Goal: Contribute content: Contribute content

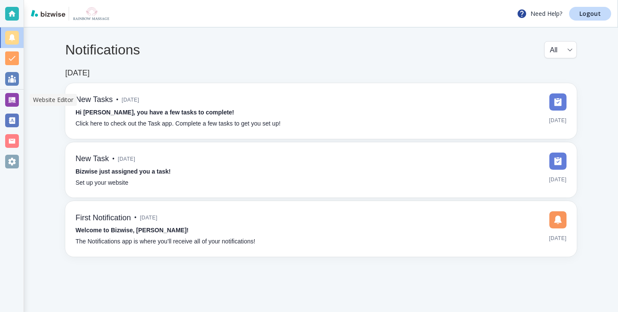
click at [11, 93] on div at bounding box center [12, 100] width 24 height 21
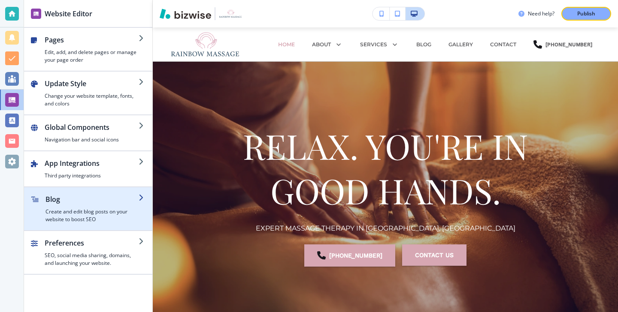
click at [96, 222] on h4 "Create and edit blog posts on your website to boost SEO" at bounding box center [92, 215] width 93 height 15
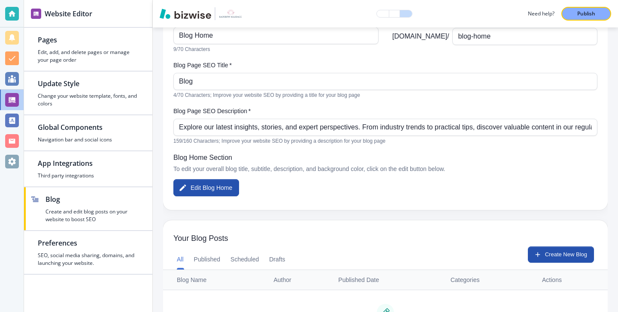
scroll to position [177, 0]
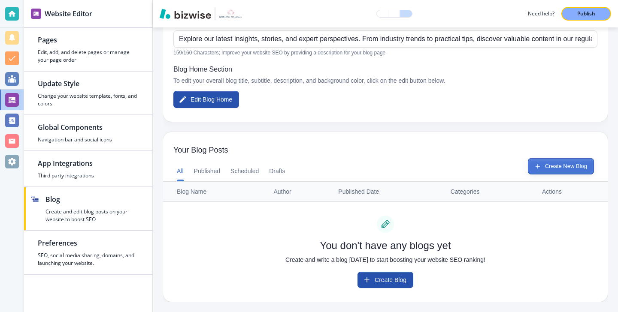
click at [583, 173] on button "Create New Blog" at bounding box center [561, 166] width 66 height 16
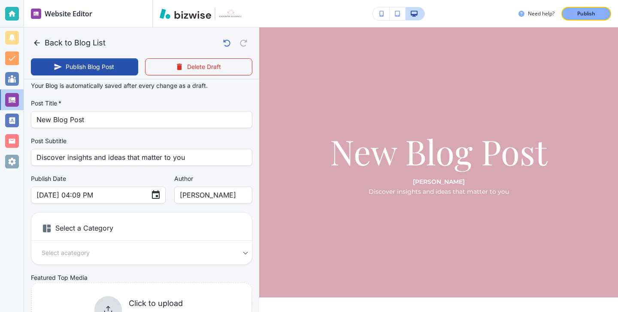
scroll to position [3, 0]
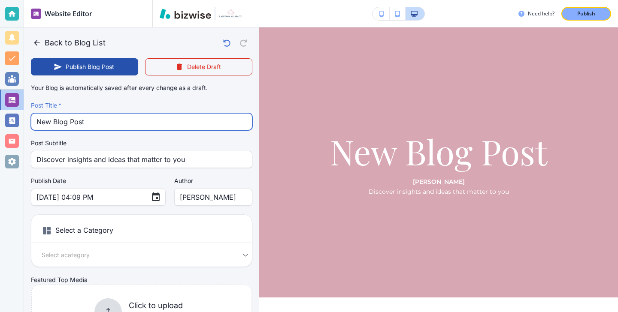
click at [156, 117] on input "New Blog Post" at bounding box center [141, 122] width 210 height 16
type input "Oct 14, 2025 04:10 PM"
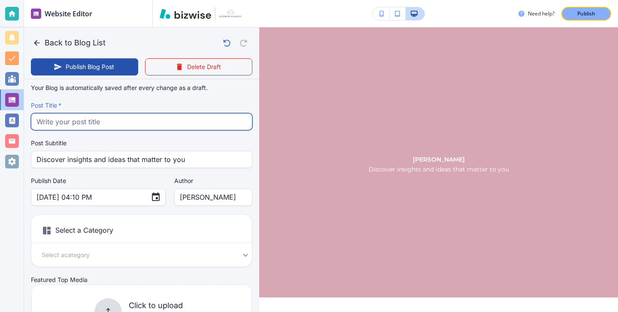
paste input "Deep Tissue vs Swedish Massage: Which One Is Right for You?"
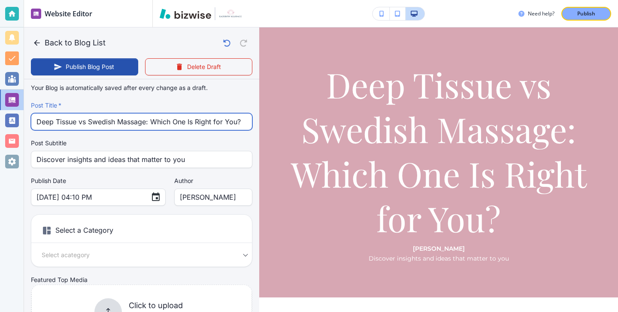
type input "Deep Tissue vs Swedish Massage: Which One Is Right for You?"
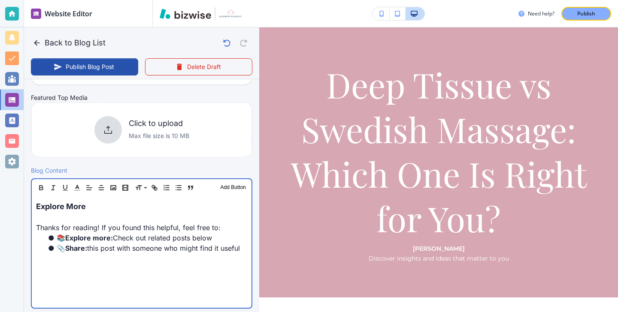
scroll to position [186, 0]
click at [156, 210] on p "Explore More" at bounding box center [141, 206] width 211 height 12
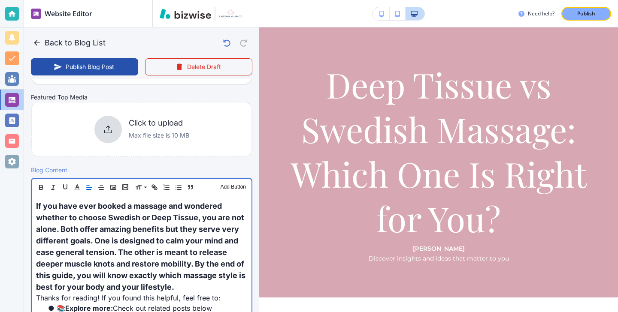
scroll to position [185, 0]
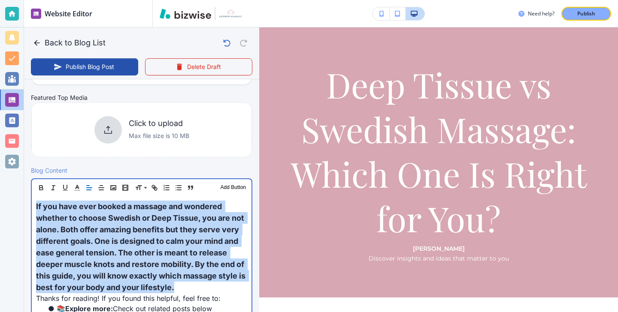
drag, startPoint x: 213, startPoint y: 286, endPoint x: 27, endPoint y: 206, distance: 203.1
click at [27, 206] on div "Blog Content Header 1 Header 2 Header 3 Body Text Add Button If you have ever b…" at bounding box center [141, 251] width 235 height 170
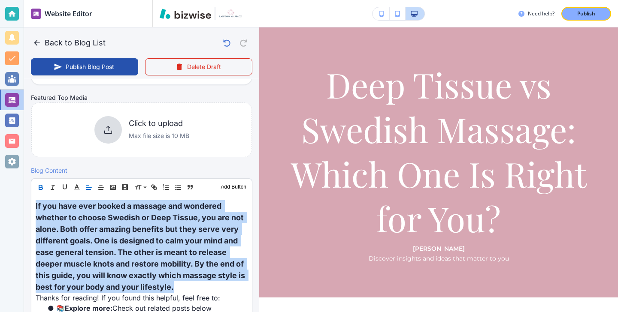
click at [44, 188] on icon "button" at bounding box center [41, 188] width 8 height 8
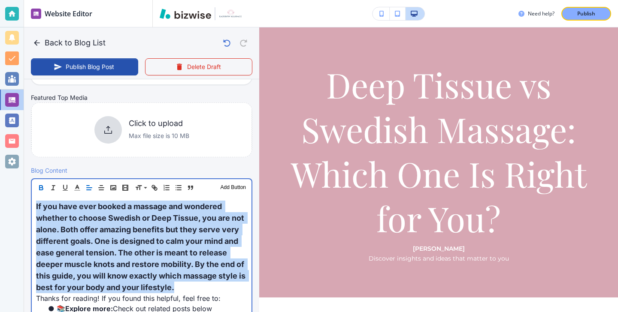
scroll to position [186, 0]
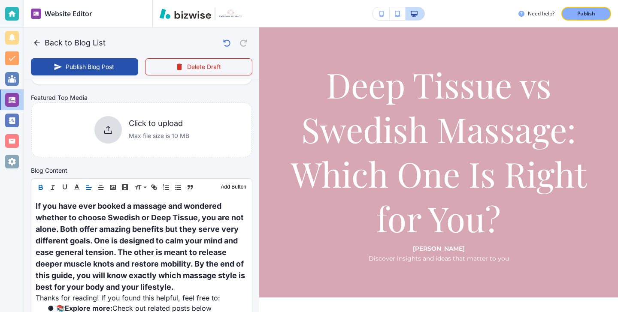
click at [39, 188] on icon "button" at bounding box center [40, 189] width 3 height 2
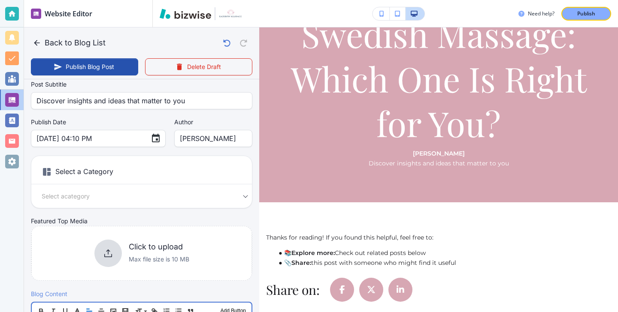
scroll to position [0, 0]
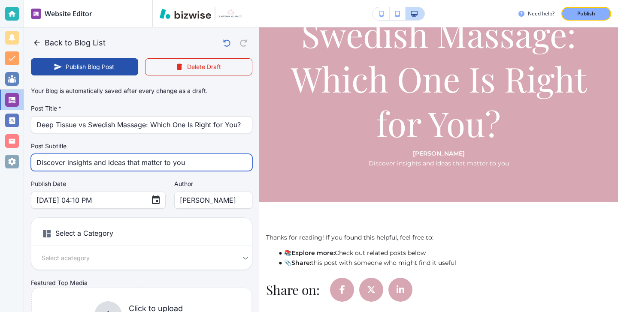
click at [173, 161] on input "Discover insights and ideas that matter to you" at bounding box center [141, 163] width 210 height 16
click at [174, 161] on input "Discover insights and ideas that matter to you" at bounding box center [141, 163] width 210 height 16
paste input "Compare Swedish vs Deep Tissue massage to find your perfect match for relaxatio…"
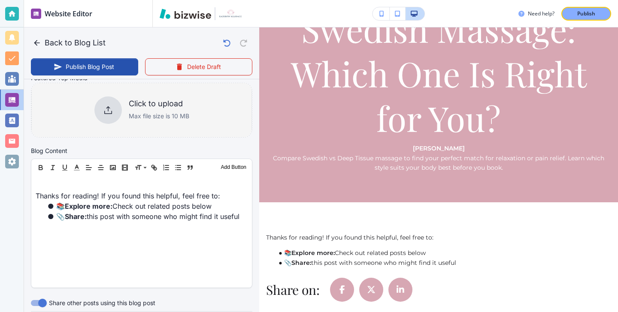
scroll to position [190, 0]
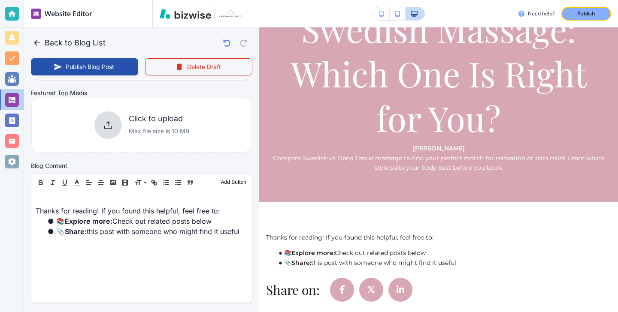
type input "Compare Swedish vs Deep Tissue massage to find your perfect match for relaxatio…"
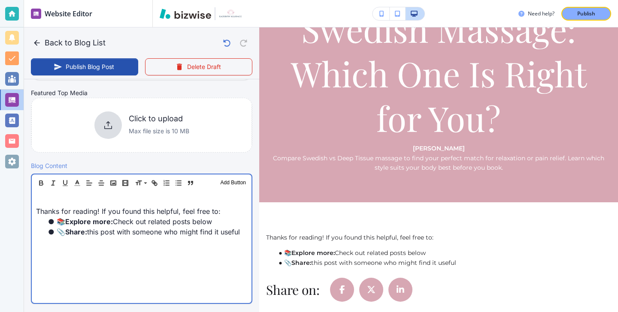
scroll to position [191, 0]
click at [119, 201] on p at bounding box center [141, 201] width 211 height 10
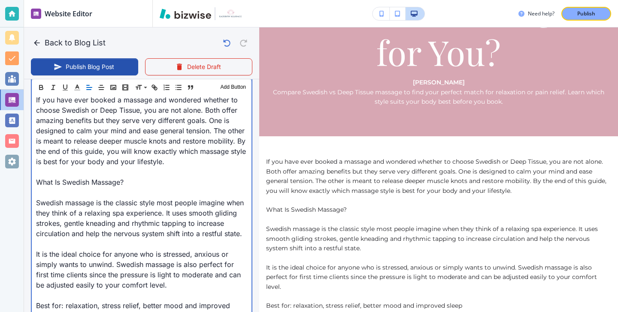
scroll to position [293, 0]
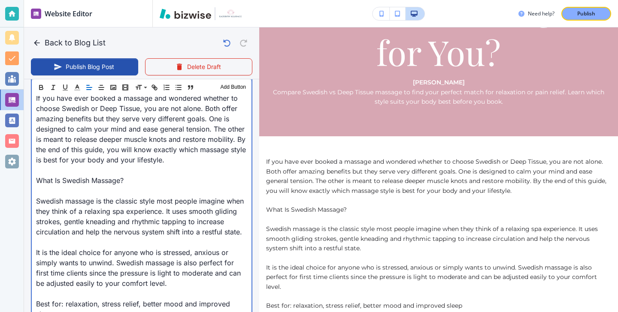
click at [79, 193] on p at bounding box center [141, 191] width 211 height 10
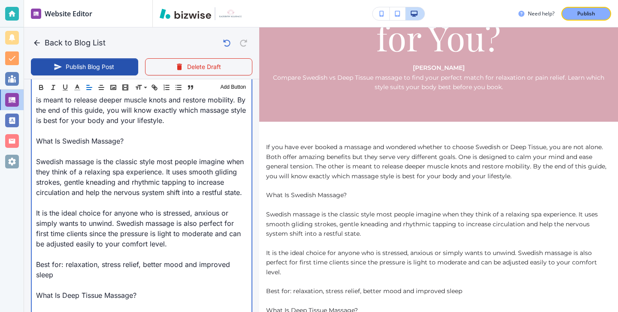
scroll to position [283, 0]
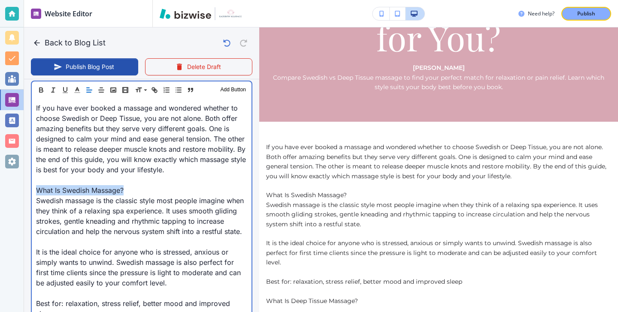
drag, startPoint x: 129, startPoint y: 193, endPoint x: 23, endPoint y: 190, distance: 106.1
click at [23, 190] on div "Website Editor Pages Edit, add, and delete pages or manage your page order Upda…" at bounding box center [309, 156] width 618 height 312
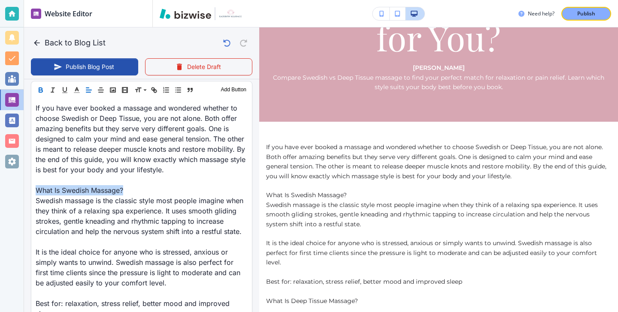
click at [42, 95] on button "button" at bounding box center [41, 90] width 12 height 10
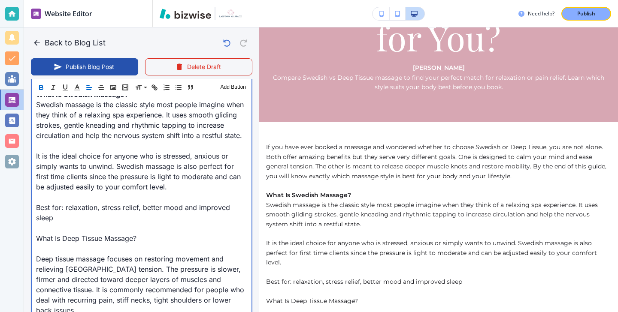
scroll to position [402, 0]
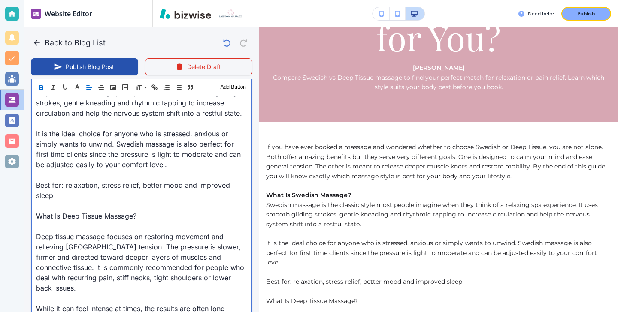
click at [59, 221] on p "What Is Deep Tissue Massage?" at bounding box center [141, 216] width 211 height 10
click at [53, 224] on p at bounding box center [141, 226] width 211 height 10
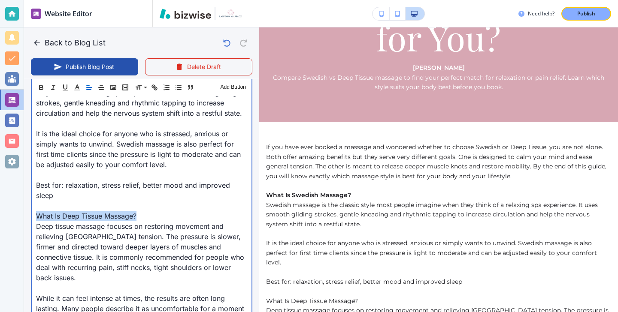
drag, startPoint x: 139, startPoint y: 217, endPoint x: 10, endPoint y: 217, distance: 128.8
click at [10, 217] on div "Website Editor Pages Edit, add, and delete pages or manage your page order Upda…" at bounding box center [309, 156] width 618 height 312
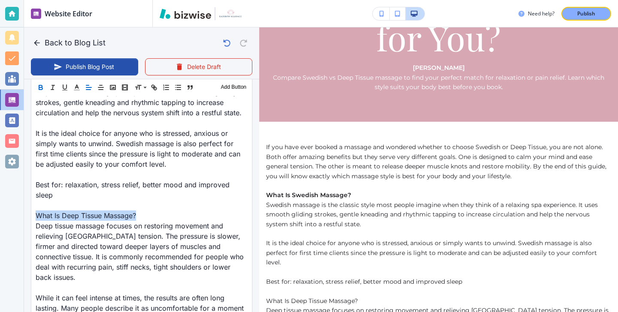
click at [39, 86] on icon "button" at bounding box center [40, 86] width 3 height 2
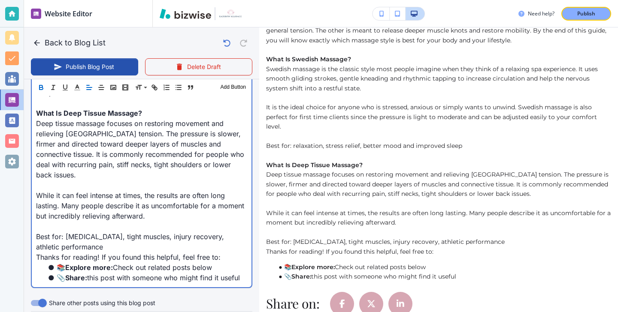
scroll to position [316, 0]
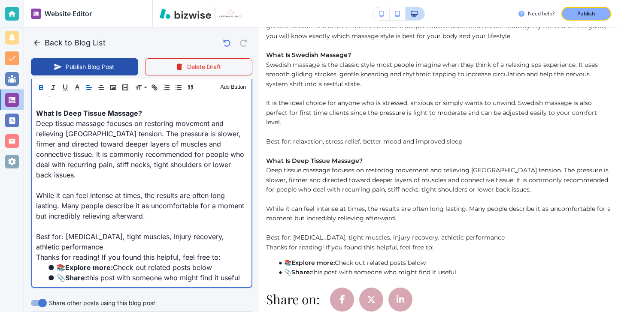
click at [109, 235] on p "Best for: chronic pain, tight muscles, injury recovery, athletic performance" at bounding box center [141, 242] width 211 height 21
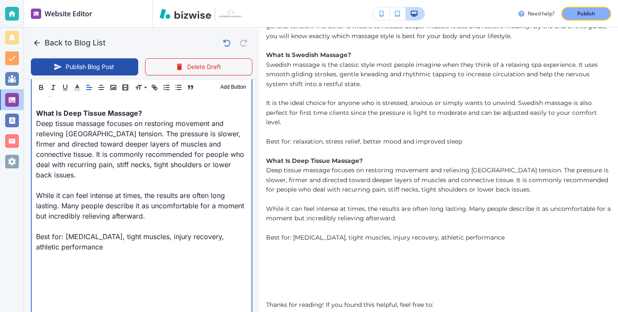
click at [78, 263] on p at bounding box center [141, 268] width 211 height 10
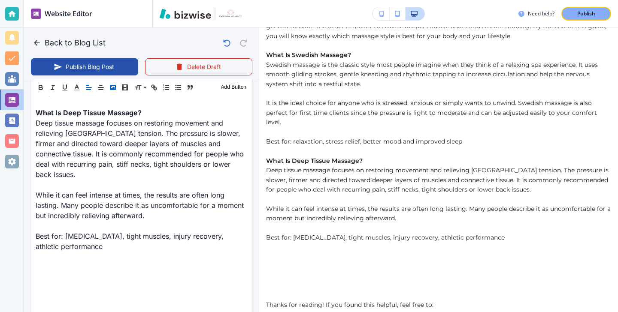
click at [115, 88] on icon "button" at bounding box center [113, 88] width 8 height 8
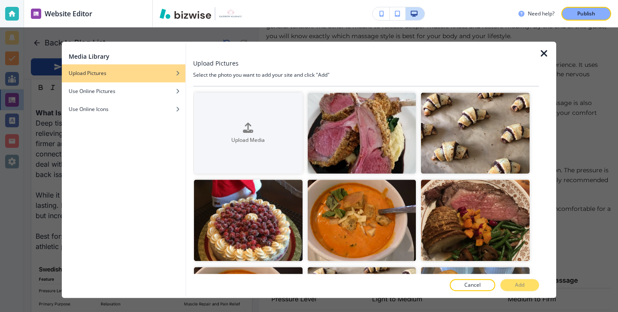
scroll to position [504, 0]
click at [542, 54] on icon "button" at bounding box center [544, 54] width 10 height 10
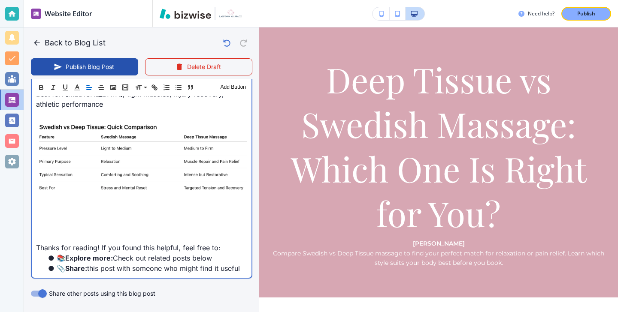
scroll to position [658, 0]
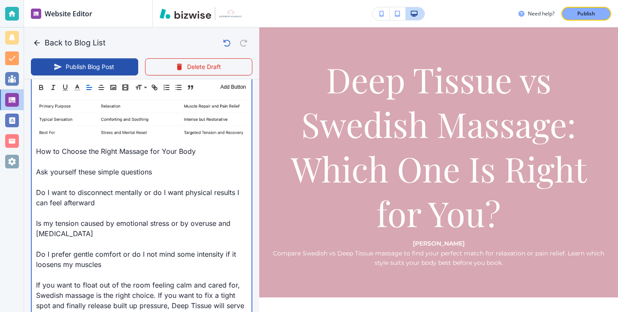
scroll to position [698, 0]
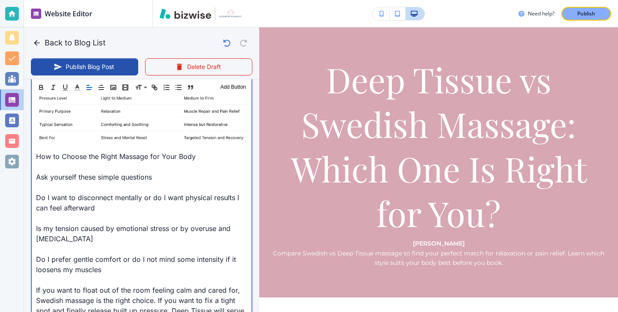
click at [87, 152] on p "How to Choose the Right Massage for Your Body" at bounding box center [141, 157] width 211 height 10
click at [85, 162] on p at bounding box center [141, 167] width 211 height 10
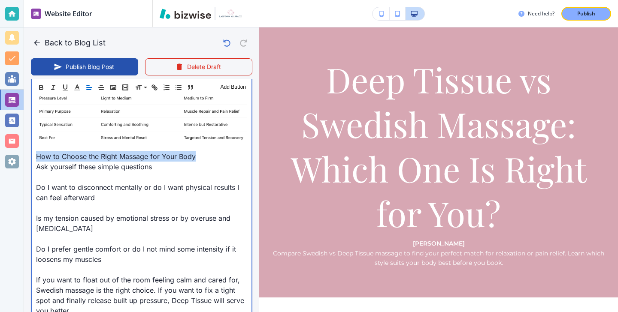
drag, startPoint x: 198, startPoint y: 146, endPoint x: 34, endPoint y: 146, distance: 163.5
click at [34, 146] on div "If you have ever booked a massage and wondered whether to choose Swedish or Dee…" at bounding box center [142, 260] width 220 height 1152
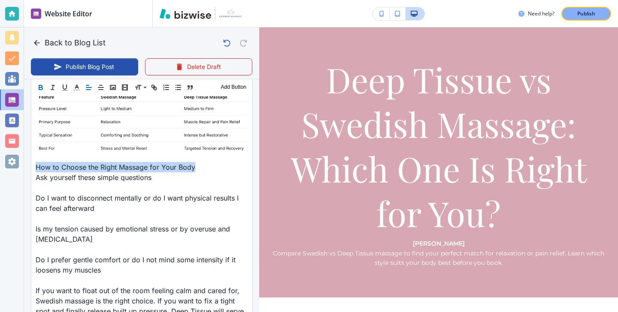
click at [43, 88] on icon "button" at bounding box center [41, 88] width 8 height 8
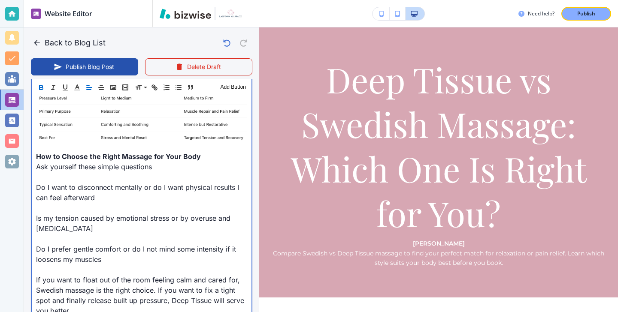
click at [54, 162] on p "Ask yourself these simple questions" at bounding box center [141, 167] width 211 height 10
click at [54, 172] on p at bounding box center [141, 177] width 211 height 10
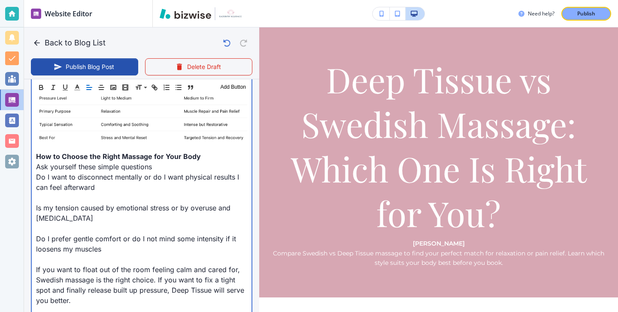
click at [47, 193] on p at bounding box center [141, 198] width 211 height 10
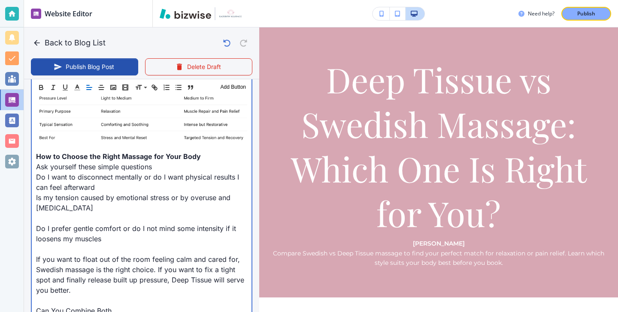
click at [52, 213] on p at bounding box center [141, 218] width 211 height 10
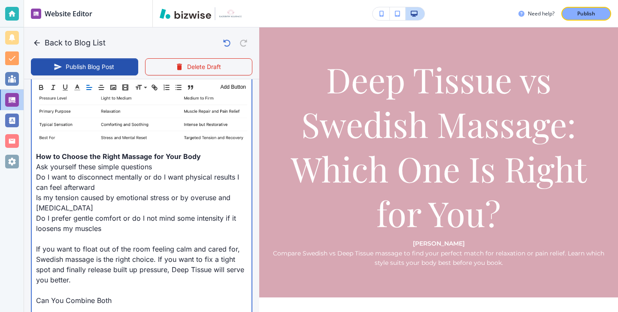
click at [53, 244] on p "If you want to float out of the room feeling calm and cared for, Swedish massag…" at bounding box center [141, 264] width 211 height 41
click at [32, 239] on div "If you have ever booked a massage and wondered whether to choose Swedish or Dee…" at bounding box center [142, 244] width 220 height 1121
click at [33, 227] on div "If you have ever booked a massage and wondered whether to choose Swedish or Dee…" at bounding box center [142, 244] width 220 height 1121
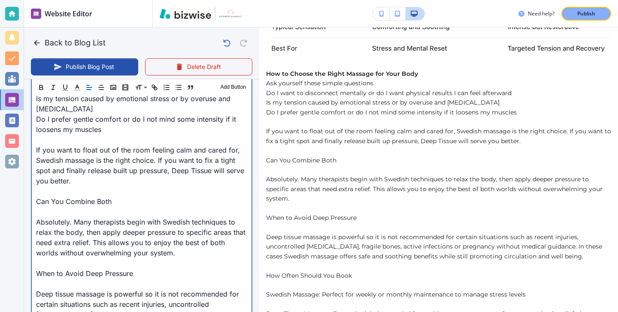
scroll to position [810, 0]
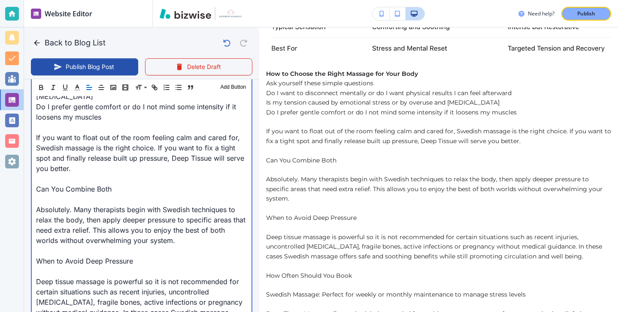
click at [85, 194] on p at bounding box center [141, 199] width 211 height 10
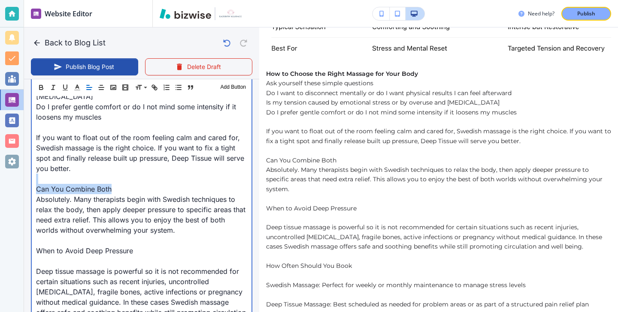
drag, startPoint x: 117, startPoint y: 179, endPoint x: 31, endPoint y: 171, distance: 85.8
click at [32, 171] on div "If you have ever booked a massage and wondered whether to choose Swedish or Dee…" at bounding box center [142, 127] width 220 height 1110
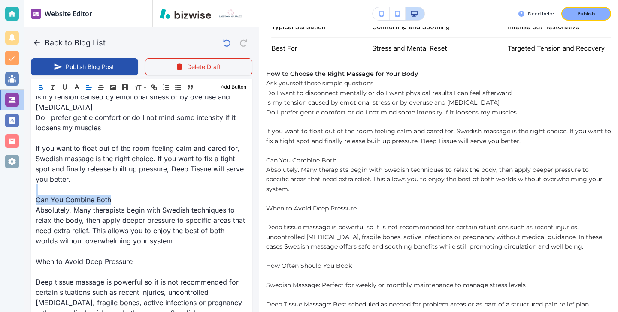
click at [41, 90] on icon "button" at bounding box center [40, 89] width 3 height 2
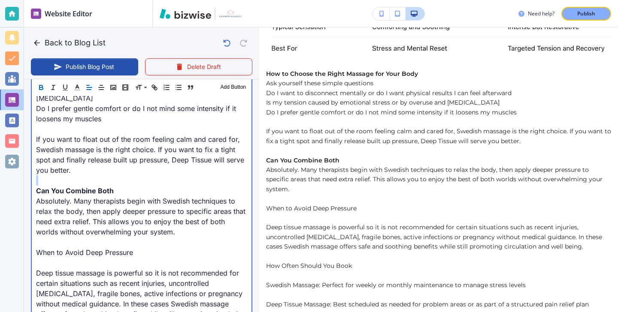
scroll to position [816, 0]
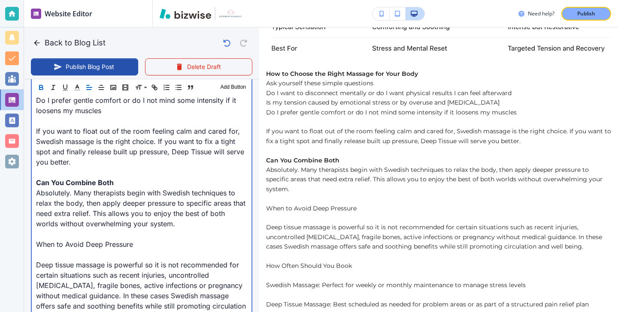
click at [72, 240] on p "When to Avoid Deep Pressure" at bounding box center [141, 245] width 211 height 10
click at [72, 250] on p at bounding box center [141, 255] width 211 height 10
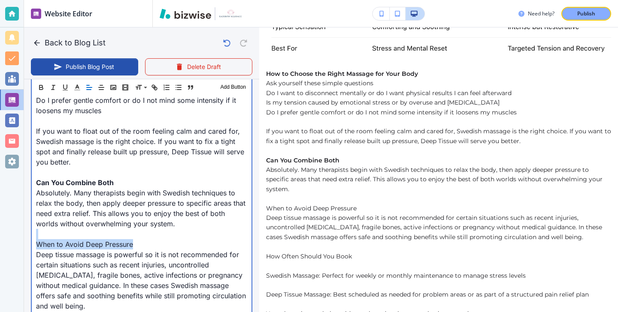
drag, startPoint x: 141, startPoint y: 231, endPoint x: 43, endPoint y: 228, distance: 98.3
click at [43, 228] on div "If you have ever booked a massage and wondered whether to choose Swedish or Dee…" at bounding box center [142, 116] width 220 height 1100
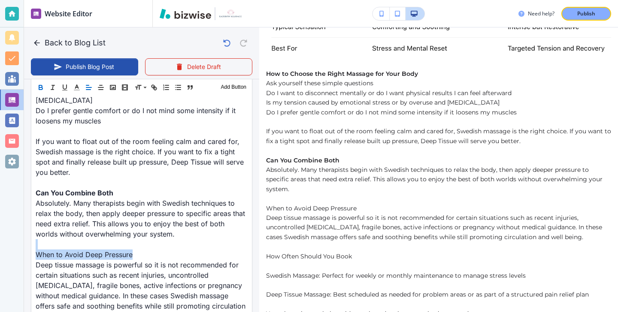
click at [40, 89] on icon "button" at bounding box center [41, 88] width 8 height 8
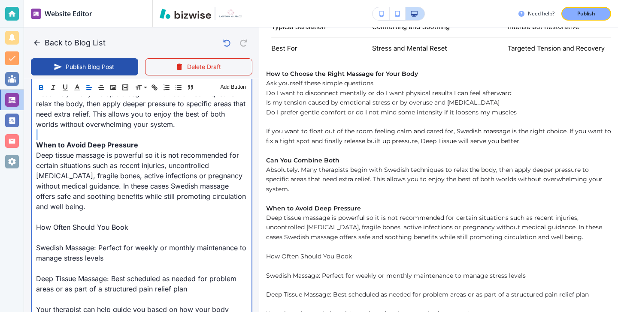
scroll to position [919, 0]
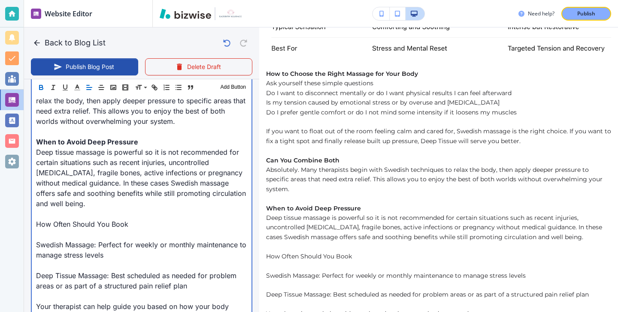
click at [64, 240] on p "Swedish Massage: Perfect for weekly or monthly maintenance to manage stress lev…" at bounding box center [141, 250] width 211 height 21
click at [64, 230] on p at bounding box center [141, 235] width 211 height 10
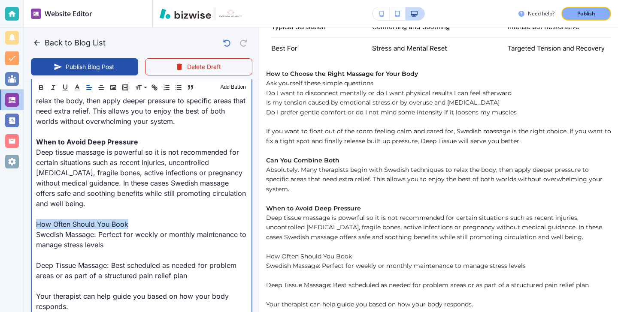
drag, startPoint x: 150, startPoint y: 218, endPoint x: 22, endPoint y: 217, distance: 127.9
click at [23, 217] on div "Website Editor Pages Edit, add, and delete pages or manage your page order Upda…" at bounding box center [309, 156] width 618 height 312
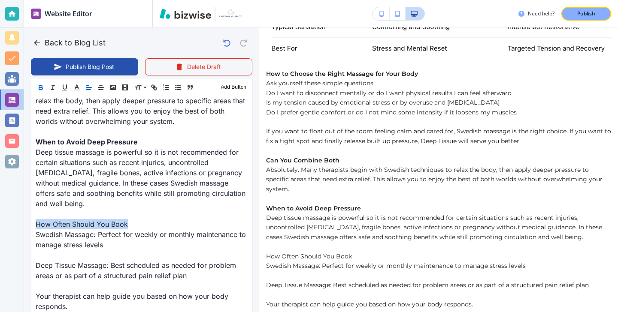
click at [43, 88] on icon "button" at bounding box center [41, 88] width 8 height 8
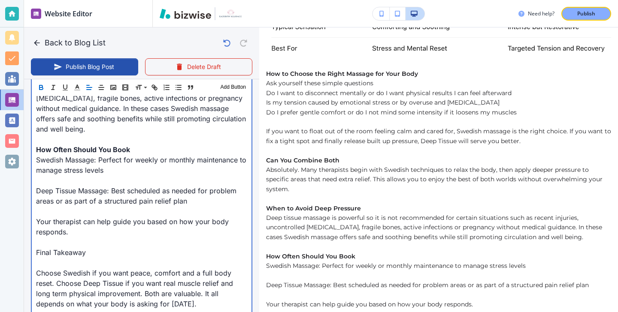
scroll to position [1024, 0]
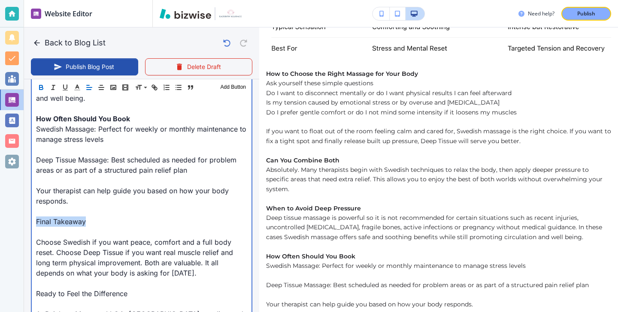
drag, startPoint x: 92, startPoint y: 212, endPoint x: 31, endPoint y: 212, distance: 61.0
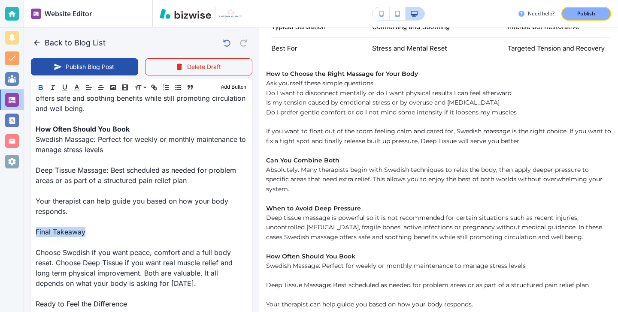
click at [40, 86] on icon "button" at bounding box center [41, 88] width 8 height 8
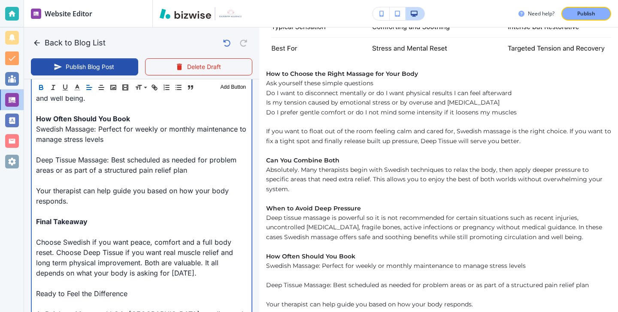
click at [54, 227] on p at bounding box center [141, 232] width 211 height 10
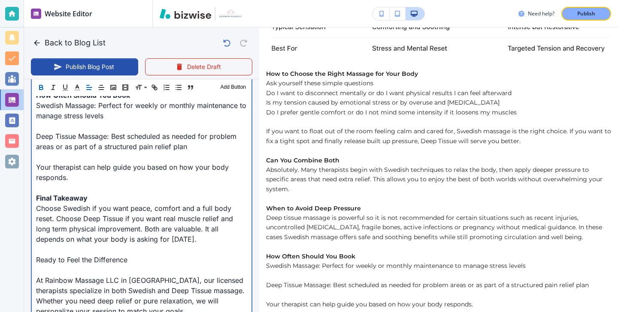
scroll to position [1074, 0]
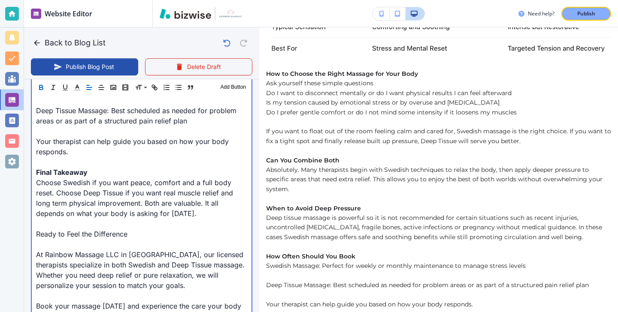
click at [83, 240] on p at bounding box center [141, 245] width 211 height 10
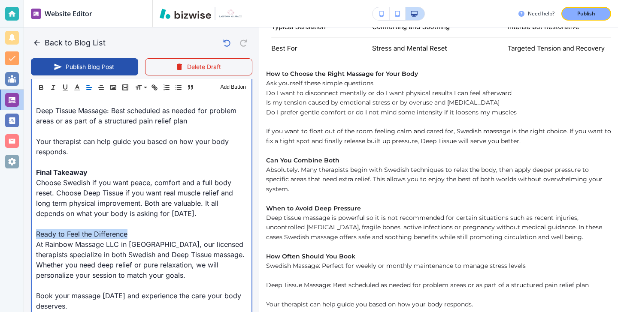
drag, startPoint x: 129, startPoint y: 225, endPoint x: 32, endPoint y: 224, distance: 97.0
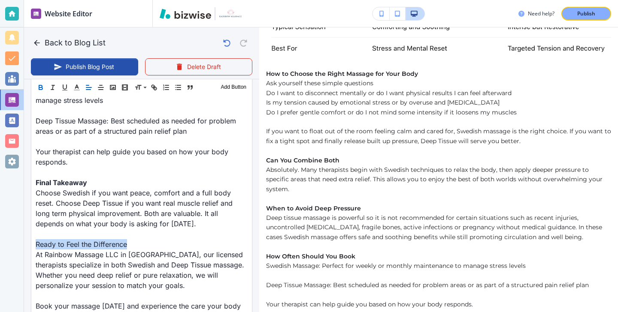
click at [42, 90] on icon "button" at bounding box center [41, 88] width 8 height 8
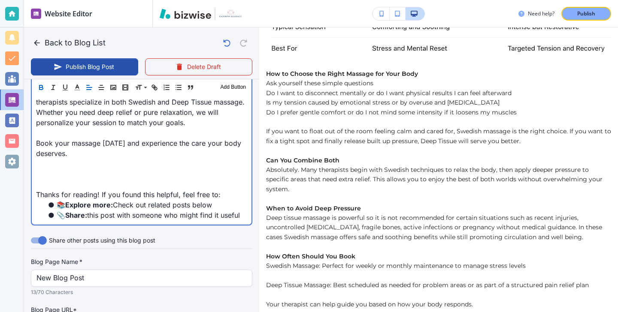
scroll to position [1230, 0]
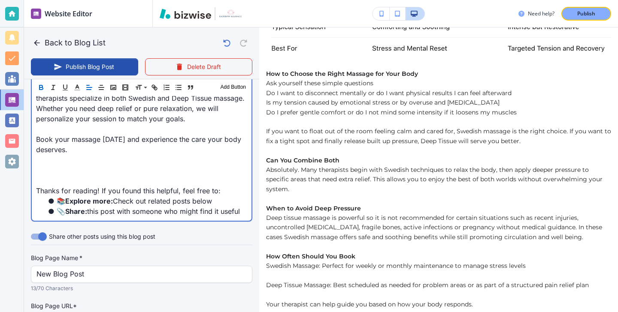
click at [66, 155] on p at bounding box center [141, 160] width 211 height 10
click at [66, 176] on p at bounding box center [141, 181] width 211 height 10
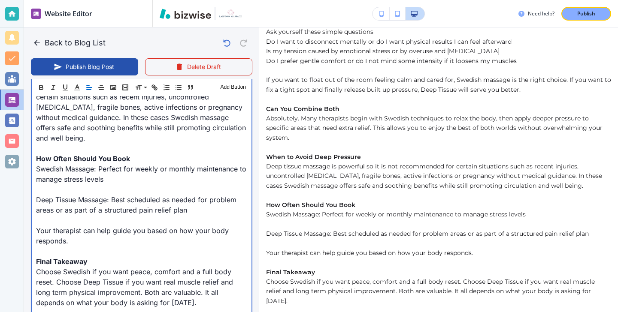
scroll to position [976, 0]
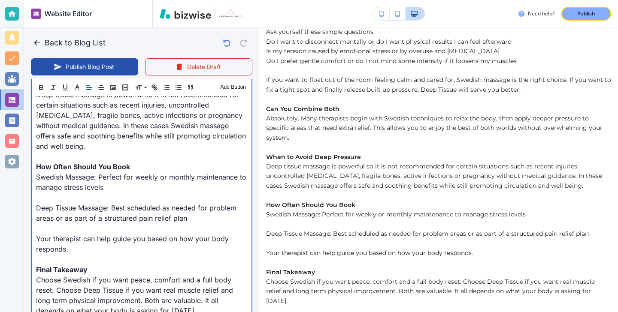
click at [154, 224] on p at bounding box center [141, 229] width 211 height 10
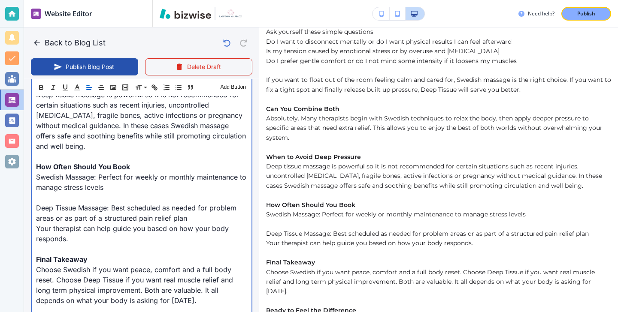
click at [133, 193] on p at bounding box center [141, 198] width 211 height 10
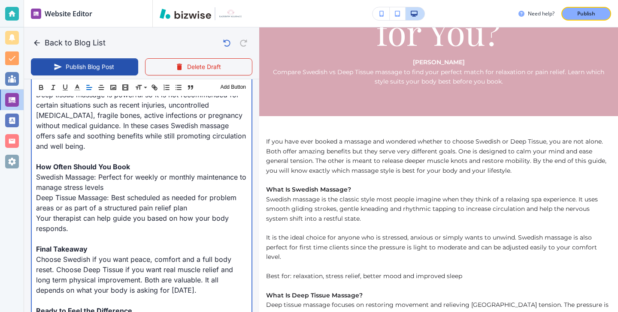
scroll to position [200, 0]
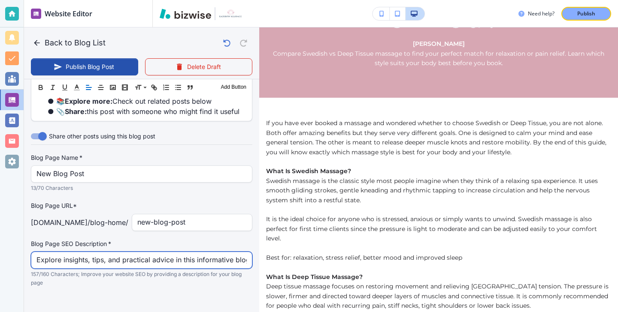
click at [174, 253] on input "Explore insights, tips, and practical advice in this informative blog post. Dis…" at bounding box center [141, 260] width 210 height 16
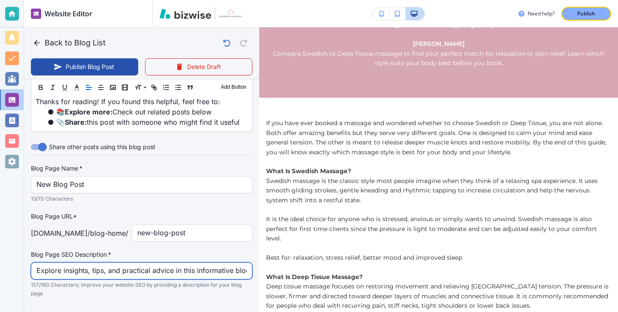
click at [174, 263] on input "Explore insights, tips, and practical advice in this informative blog post. Dis…" at bounding box center [141, 271] width 210 height 16
type input "Oct 14, 2025 04:14 PM"
type input "]"
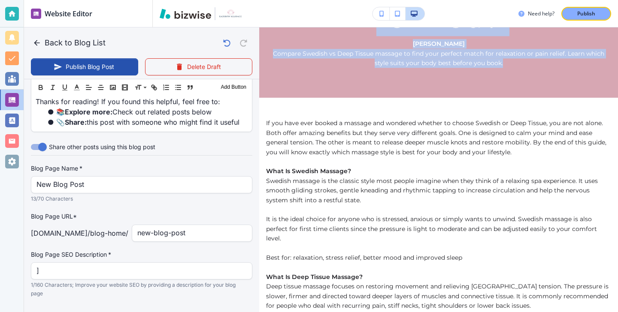
drag, startPoint x: 498, startPoint y: 67, endPoint x: 266, endPoint y: 52, distance: 232.2
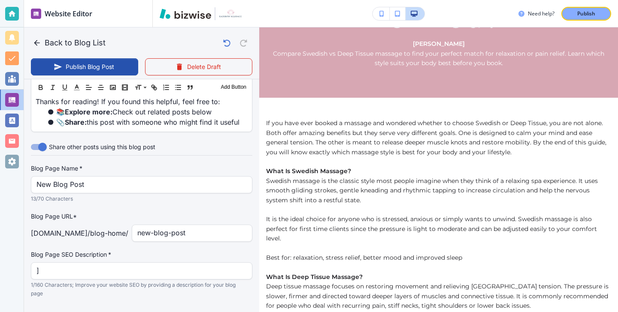
drag, startPoint x: 265, startPoint y: 52, endPoint x: 449, endPoint y: 70, distance: 184.6
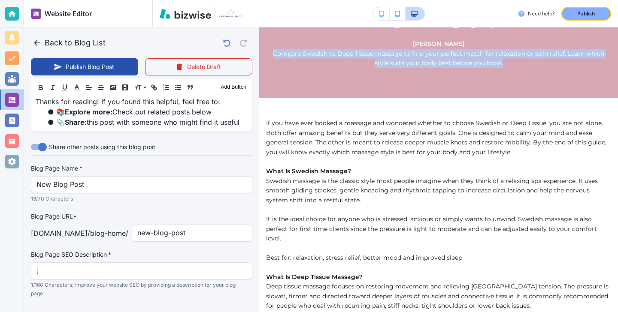
drag, startPoint x: 498, startPoint y: 65, endPoint x: 267, endPoint y: 55, distance: 230.7
click at [267, 55] on p "Xiaolin Battaglia Compare Swedish vs Deep Tissue massage to find your perfect m…" at bounding box center [438, 53] width 345 height 29
copy p "Compare Swedish vs Deep Tissue massage to find your perfect match for relaxatio…"
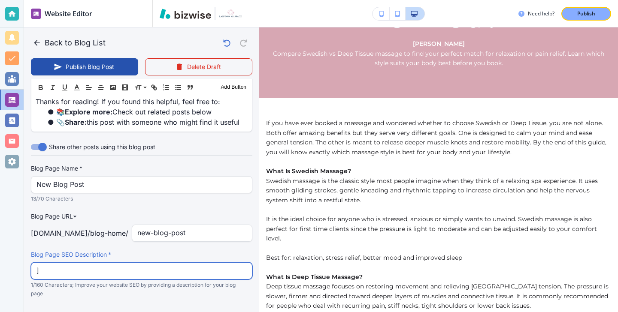
click at [148, 263] on input "]" at bounding box center [141, 271] width 210 height 16
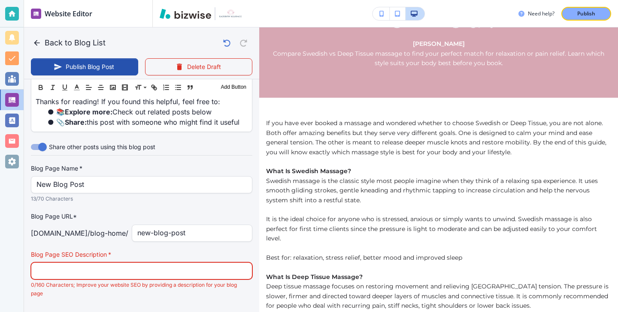
paste input "Compare Swedish vs Deep Tissue massage to find your perfect match for relaxatio…"
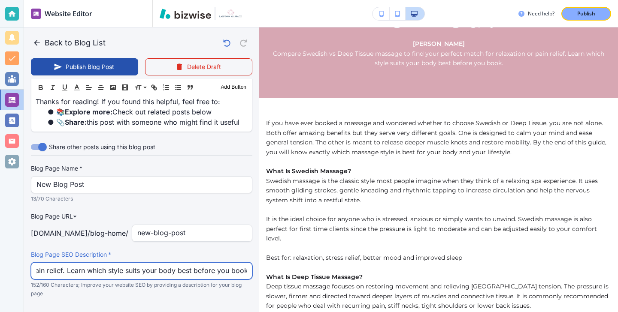
type input "Compare Swedish vs Deep Tissue massage to find your perfect match for relaxatio…"
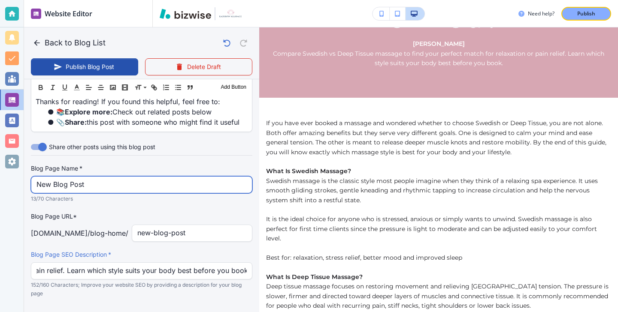
click at [109, 177] on input "New Blog Post" at bounding box center [141, 185] width 210 height 16
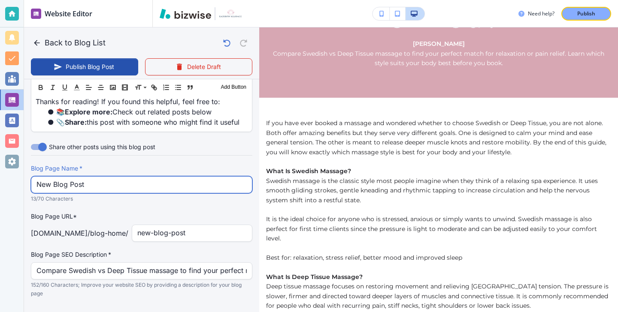
click at [109, 177] on input "New Blog Post" at bounding box center [141, 185] width 210 height 16
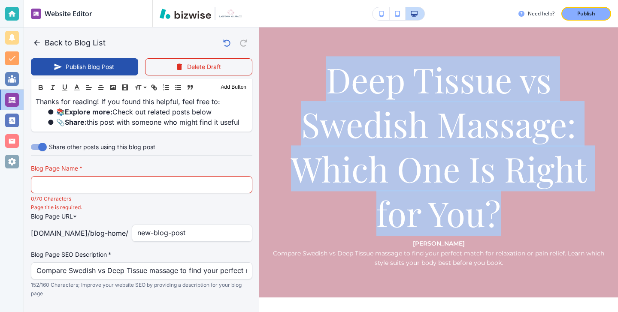
drag, startPoint x: 515, startPoint y: 226, endPoint x: 316, endPoint y: 77, distance: 248.0
click at [316, 77] on h1 "Deep Tissue vs Swedish Massage: Which One Is Right for You?" at bounding box center [438, 147] width 345 height 179
copy h1 "Deep Tissue vs Swedish Massage: Which One Is Right for You?"
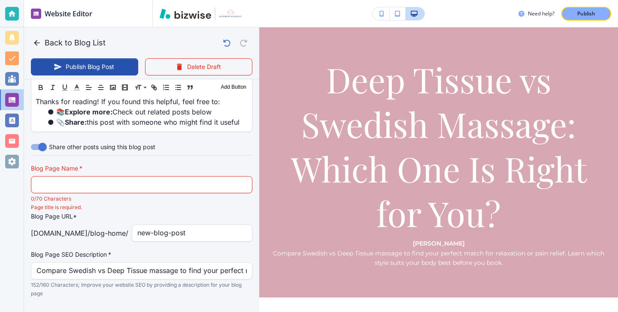
click at [195, 164] on div "Blog Page Name   * Blog Page Name   * 0/70 Characters" at bounding box center [141, 183] width 221 height 39
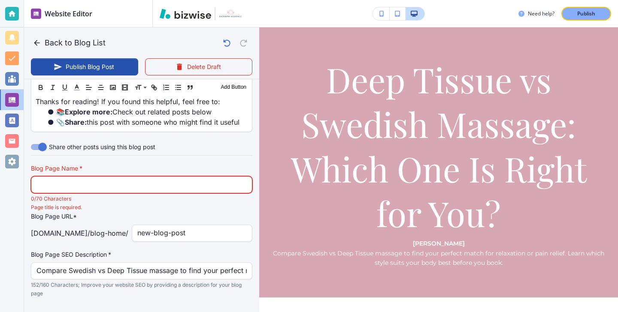
click at [196, 177] on input "text" at bounding box center [141, 185] width 210 height 16
paste input "Deep Tissue vs Swedish Massage: Which One Is Right for You?"
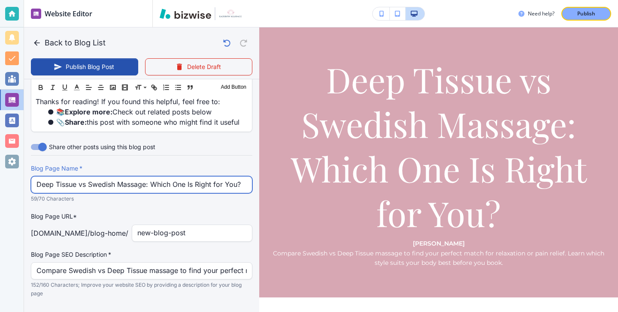
type input "Deep Tissue vs Swedish Massage: Which One Is Right for You?"
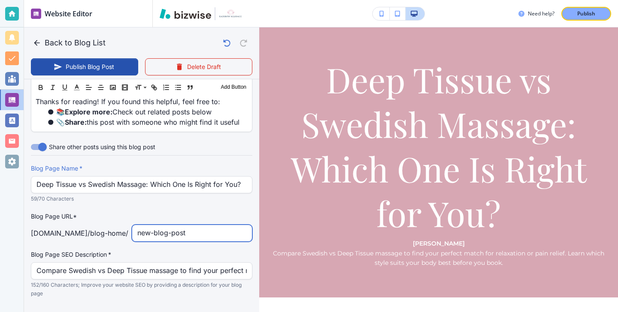
click at [212, 225] on input "new-blog-post" at bounding box center [191, 233] width 109 height 16
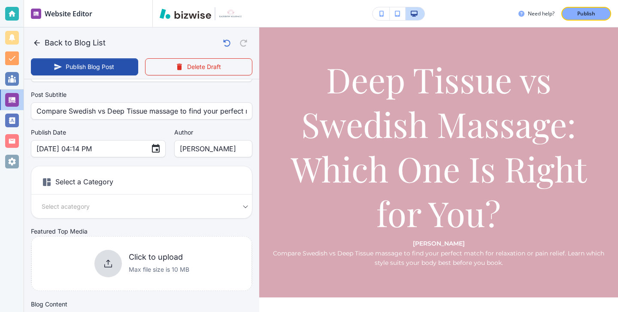
scroll to position [73, 0]
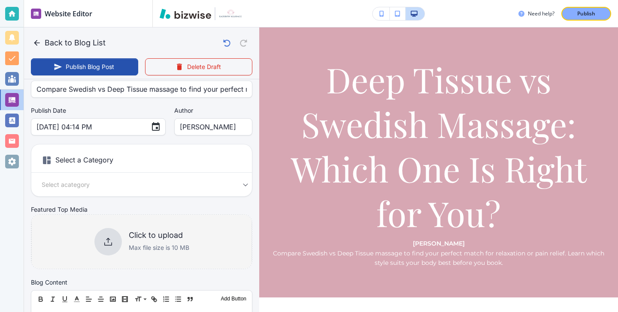
type input "deep-tissue-vs-swedish-massage-which-one-is-right-for-you"
click at [194, 244] on div "Click to upload Max file size is 10 MB" at bounding box center [141, 242] width 221 height 70
type input "Oct 14, 2025 04:15 PM"
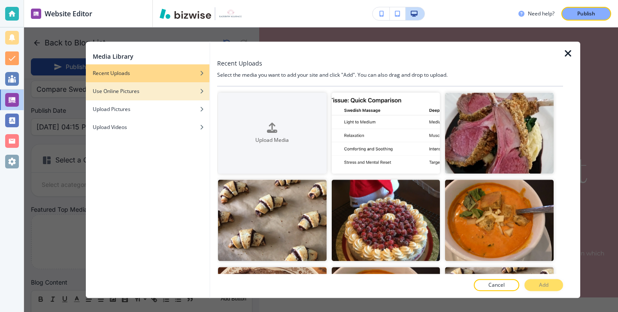
click at [170, 93] on div "Use Online Pictures" at bounding box center [148, 92] width 124 height 8
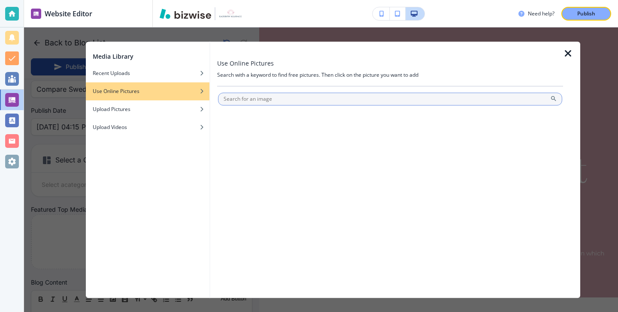
click at [261, 96] on input "text" at bounding box center [390, 99] width 344 height 13
type input "massage"
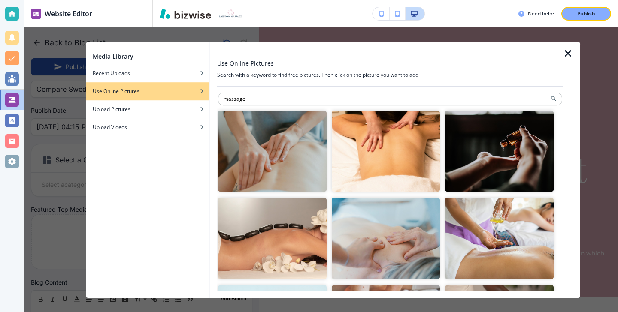
click at [352, 147] on img "button" at bounding box center [386, 151] width 109 height 81
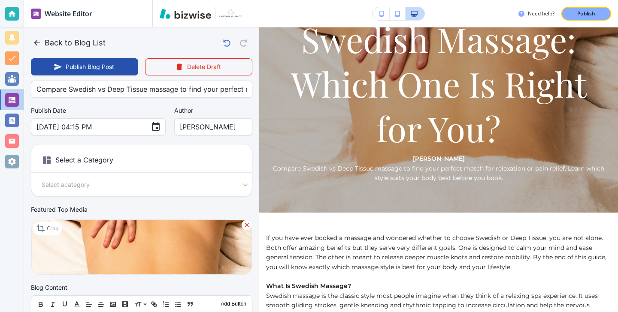
scroll to position [123, 0]
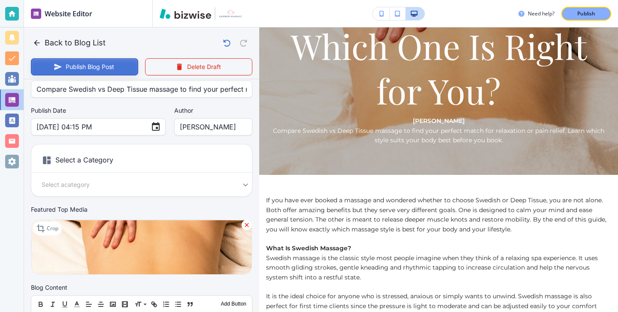
click at [122, 72] on button "Publish Blog Post" at bounding box center [84, 66] width 107 height 17
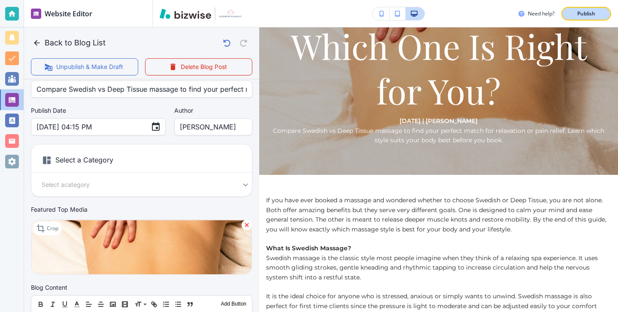
click at [609, 13] on button "Publish" at bounding box center [586, 14] width 50 height 14
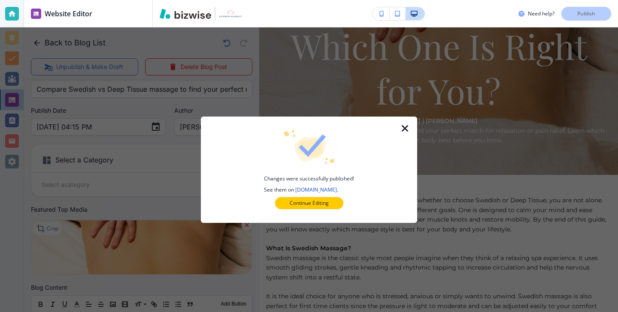
click at [328, 198] on button "Continue Editing" at bounding box center [309, 203] width 68 height 12
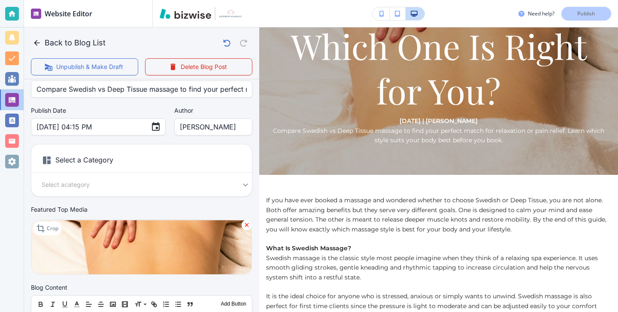
click at [16, 102] on div at bounding box center [12, 100] width 14 height 14
click at [48, 49] on button "Back to Blog List" at bounding box center [70, 42] width 78 height 17
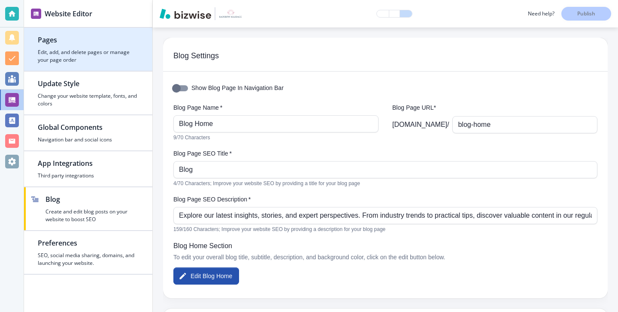
click at [81, 55] on h4 "Edit, add, and delete pages or manage your page order" at bounding box center [88, 56] width 101 height 15
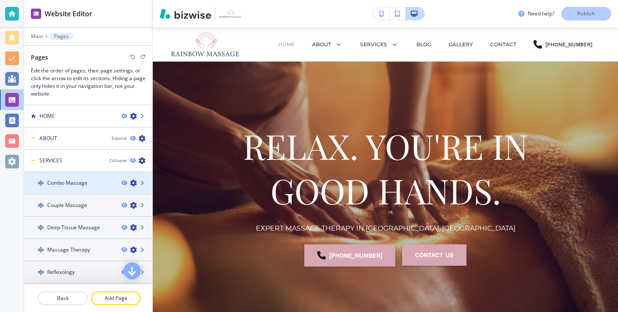
scroll to position [133, 0]
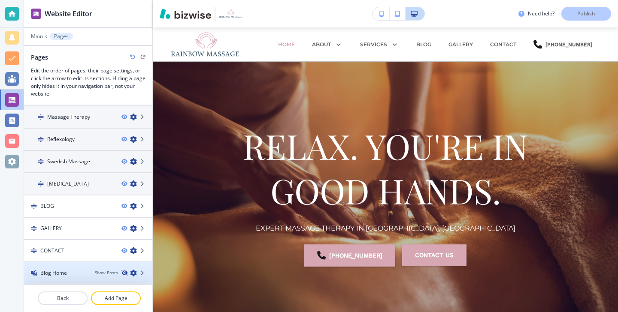
click at [126, 273] on icon "button" at bounding box center [123, 273] width 5 height 5
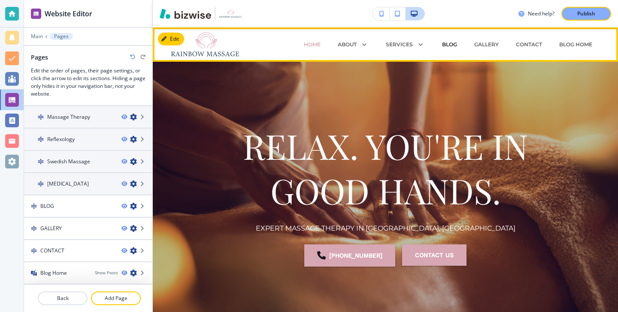
click at [455, 45] on p "BLOG" at bounding box center [449, 45] width 15 height 8
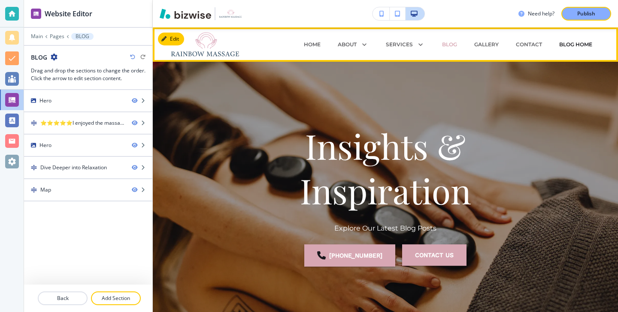
click at [592, 44] on p "Blog Home" at bounding box center [575, 45] width 33 height 8
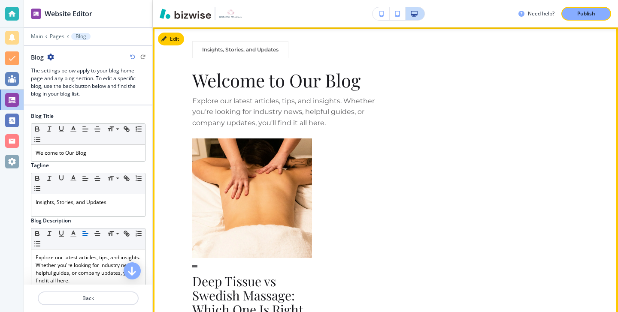
scroll to position [0, 0]
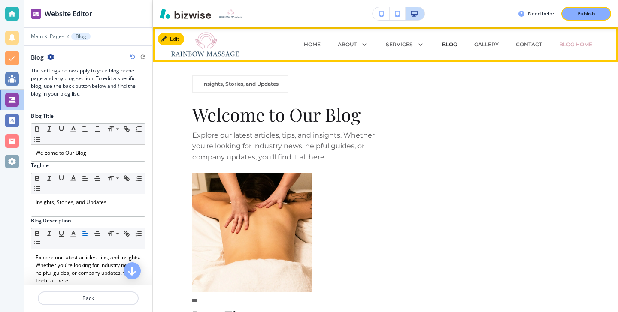
click at [455, 41] on p "BLOG" at bounding box center [449, 45] width 15 height 8
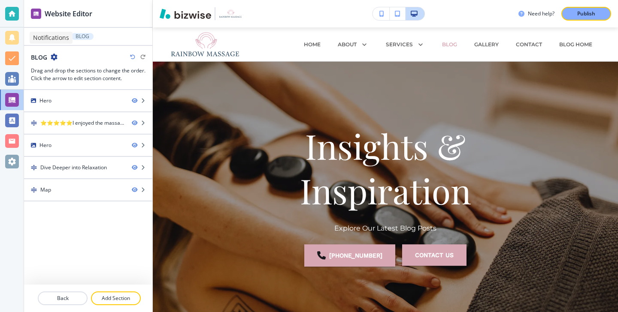
click at [42, 32] on div "Notifications" at bounding box center [51, 38] width 43 height 12
click at [39, 37] on p "Notifications" at bounding box center [51, 37] width 36 height 9
click at [53, 56] on icon "button" at bounding box center [54, 57] width 7 height 7
click at [79, 76] on button "Edit Page Settings" at bounding box center [78, 71] width 55 height 15
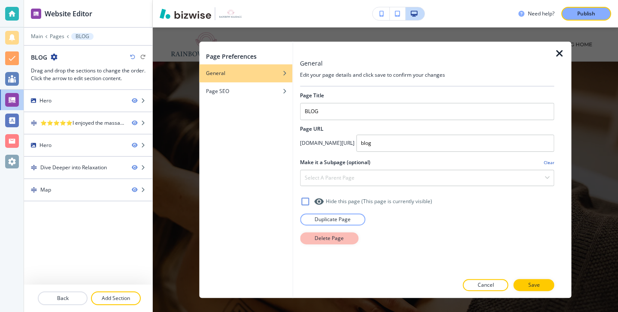
click at [323, 236] on p "Delete Page" at bounding box center [329, 239] width 29 height 8
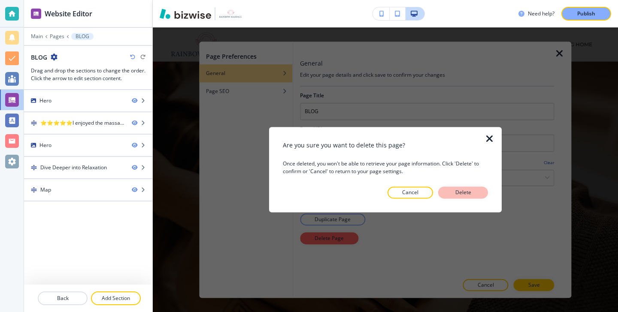
click at [464, 193] on p "Delete" at bounding box center [463, 193] width 21 height 8
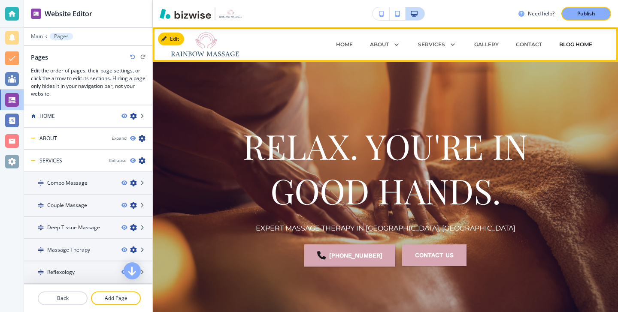
click at [559, 45] on p "Blog Home" at bounding box center [575, 45] width 33 height 8
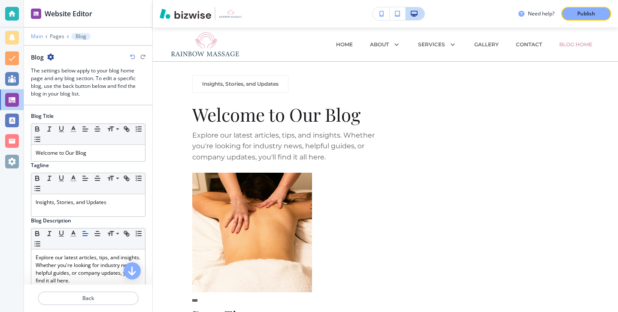
click at [31, 36] on p "Main" at bounding box center [37, 36] width 12 height 6
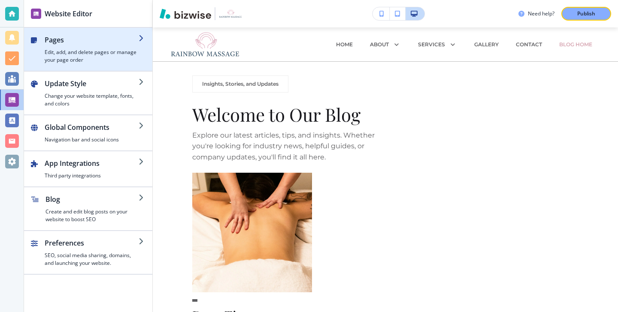
click at [80, 69] on div "button" at bounding box center [88, 67] width 128 height 7
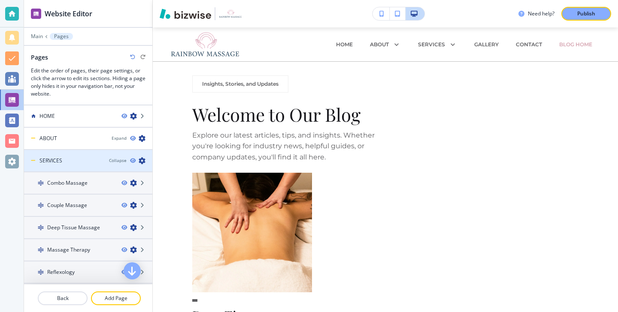
scroll to position [111, 0]
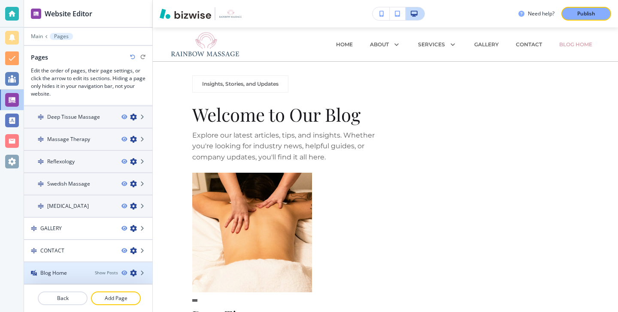
click at [61, 270] on h4 "Blog Home" at bounding box center [53, 274] width 27 height 8
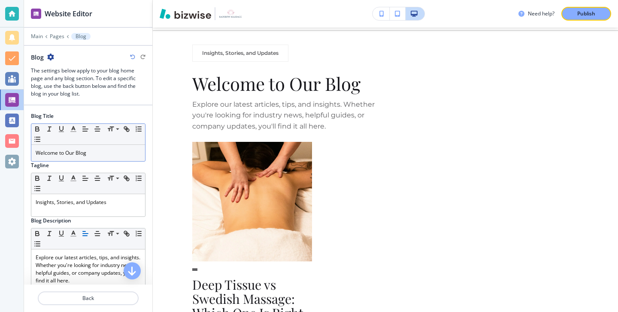
scroll to position [34, 0]
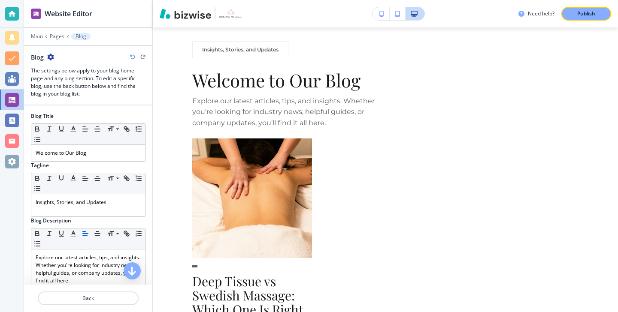
click at [52, 56] on icon "button" at bounding box center [50, 57] width 7 height 7
click at [63, 76] on button "Rename Section" at bounding box center [74, 71] width 55 height 15
click at [71, 64] on input "Blog" at bounding box center [75, 57] width 89 height 17
type input "Blog"
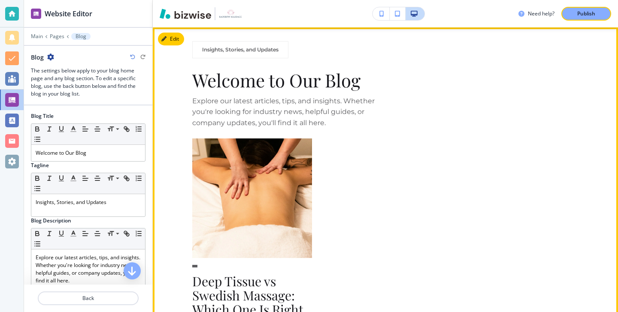
scroll to position [0, 0]
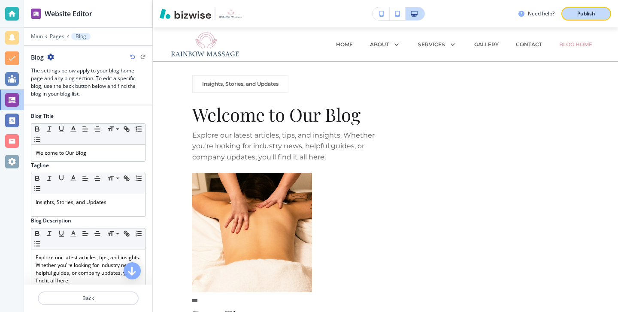
click at [588, 19] on button "Publish" at bounding box center [586, 14] width 50 height 14
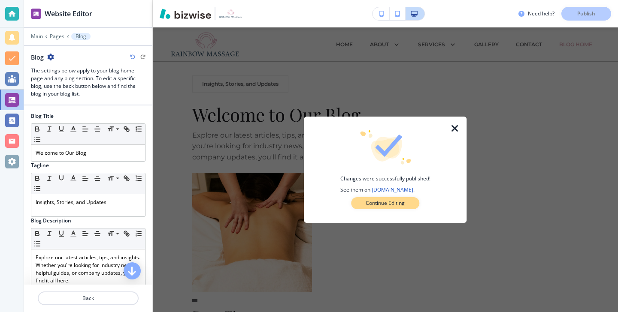
click at [362, 206] on button "Continue Editing" at bounding box center [385, 203] width 68 height 12
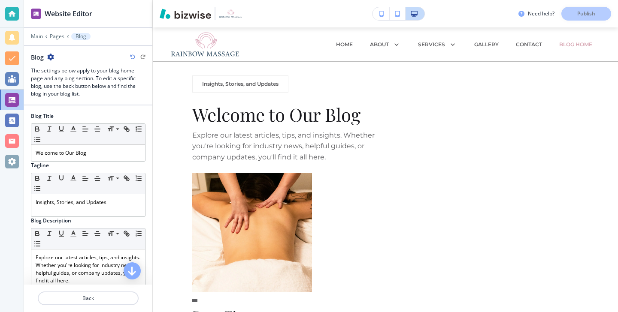
click at [15, 12] on div at bounding box center [12, 14] width 14 height 14
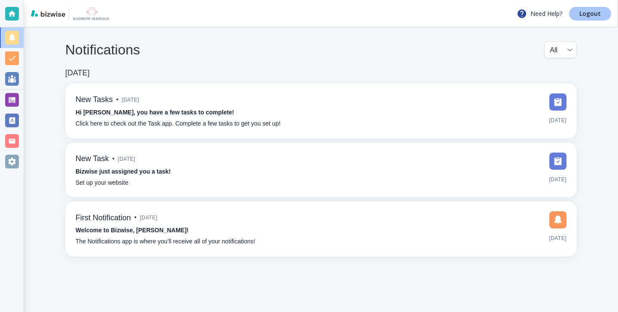
click at [579, 11] on link "Logout" at bounding box center [590, 14] width 42 height 14
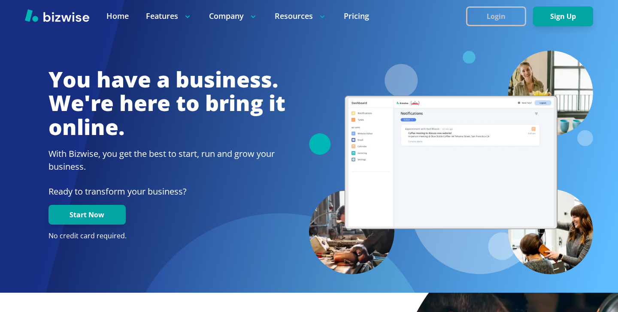
click at [482, 8] on button "Login" at bounding box center [496, 16] width 60 height 20
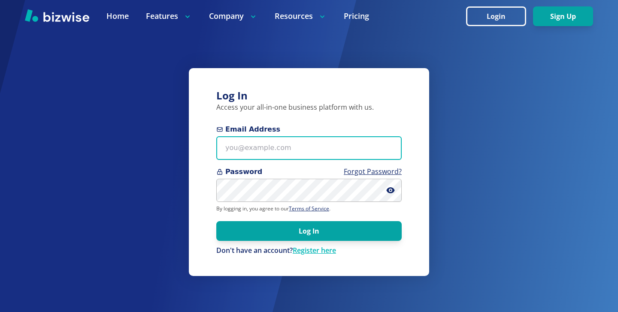
click at [291, 137] on input "Email Address" at bounding box center [308, 149] width 185 height 24
type input "\"
paste input "[PERSON_NAME][EMAIL_ADDRESS][DOMAIN_NAME]"
type input "[PERSON_NAME][EMAIL_ADDRESS][DOMAIN_NAME]"
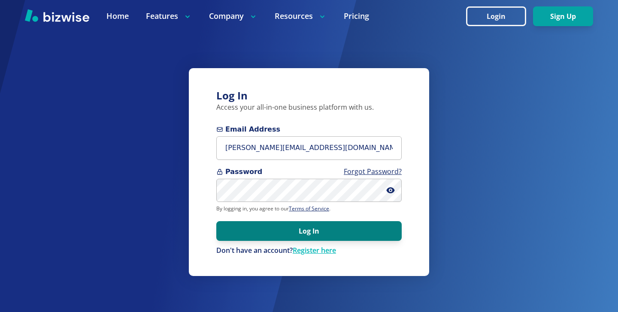
click at [359, 227] on button "Log In" at bounding box center [308, 231] width 185 height 20
